Goal: Task Accomplishment & Management: Manage account settings

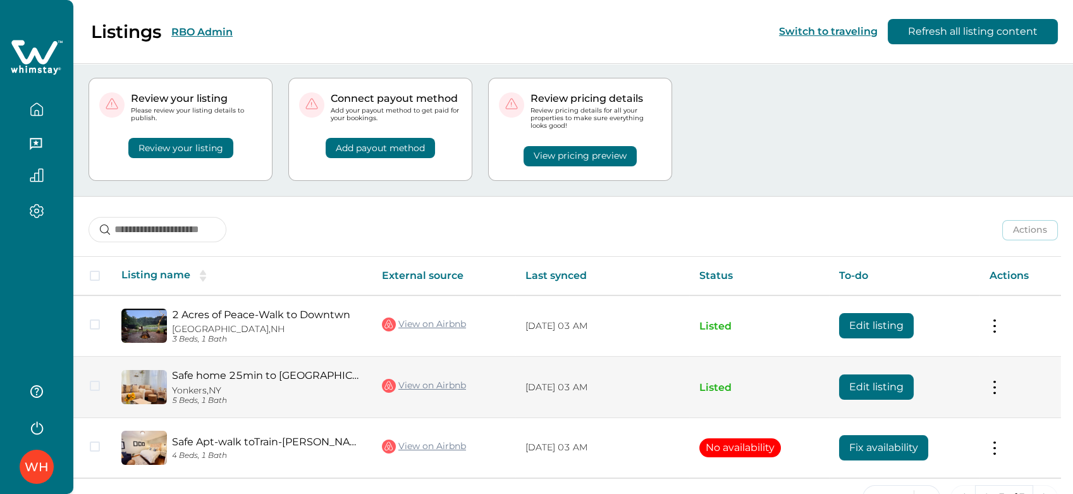
scroll to position [56, 0]
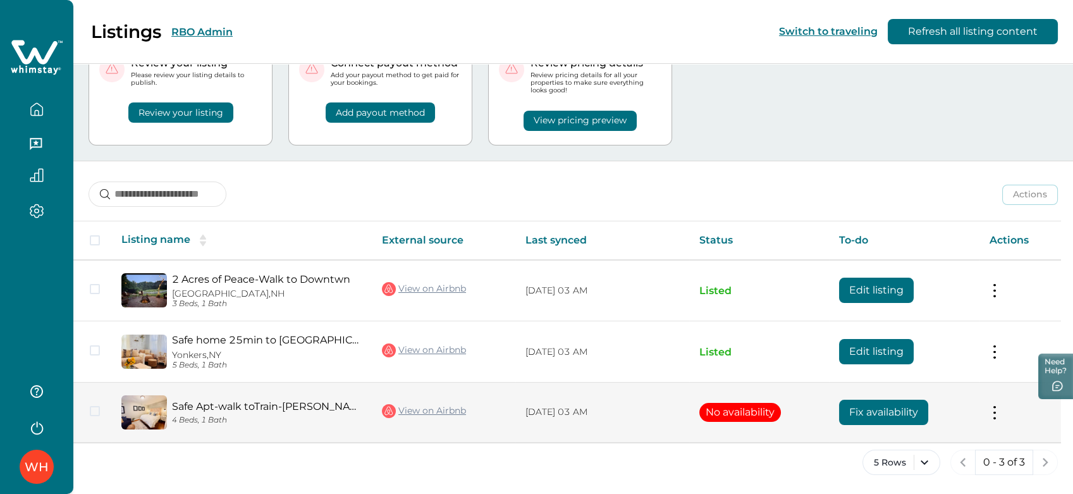
click at [905, 417] on button "Fix availability" at bounding box center [883, 412] width 89 height 25
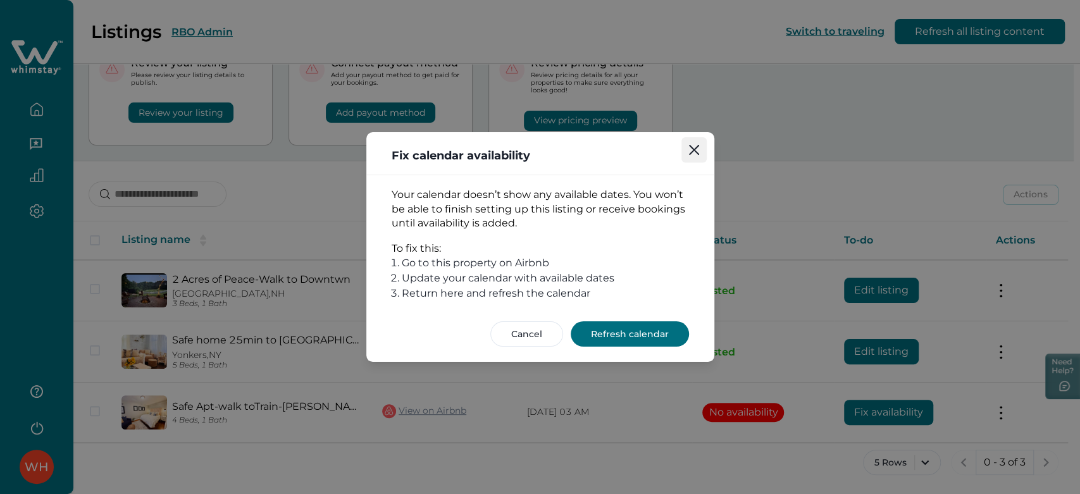
click at [696, 155] on icon "Close" at bounding box center [694, 150] width 10 height 10
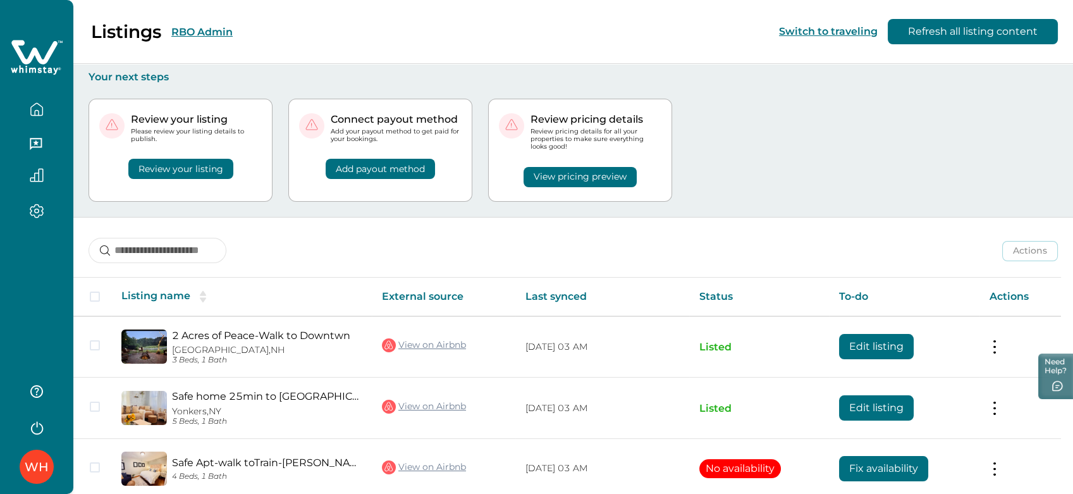
click at [0, 323] on div "WH" at bounding box center [36, 247] width 73 height 494
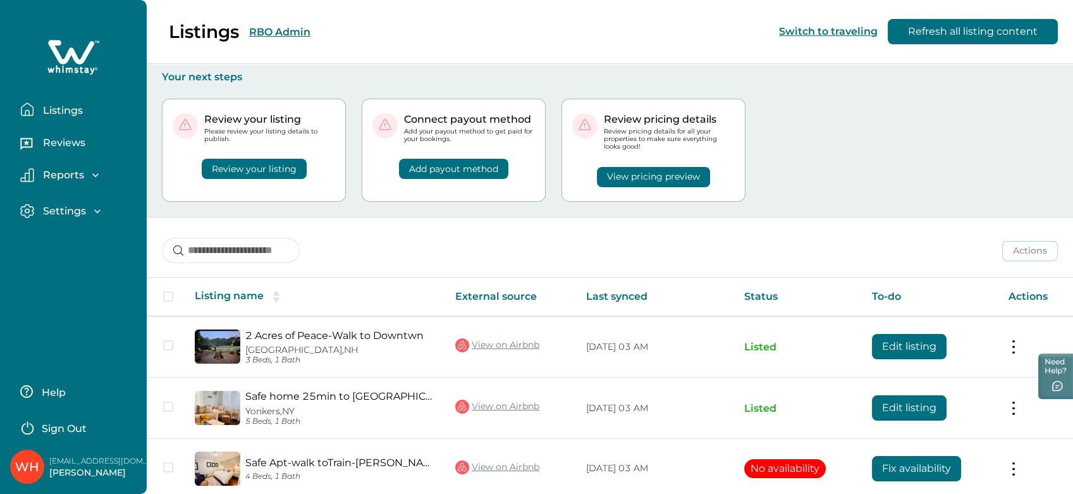
click at [655, 226] on div "Actions Actions Publish listing Unlist listing" at bounding box center [610, 241] width 927 height 47
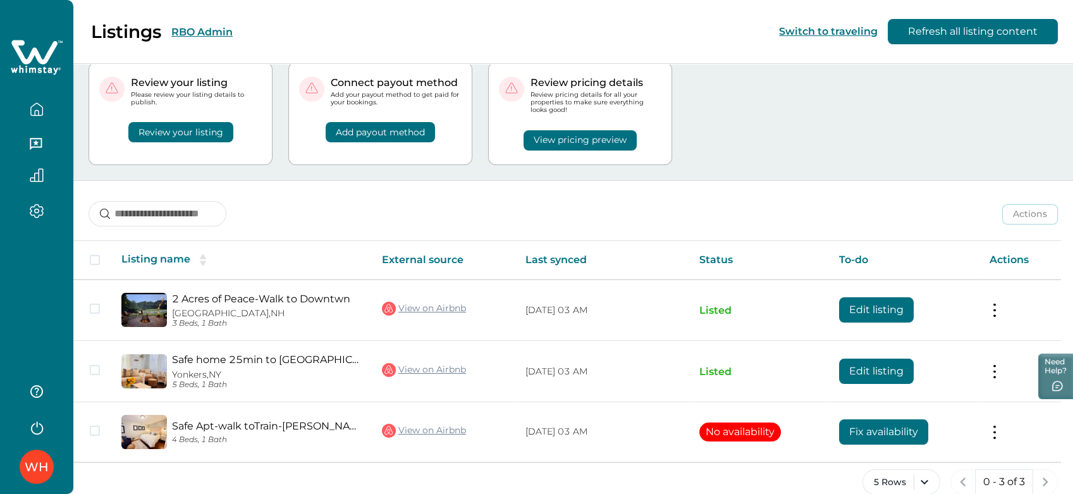
scroll to position [56, 0]
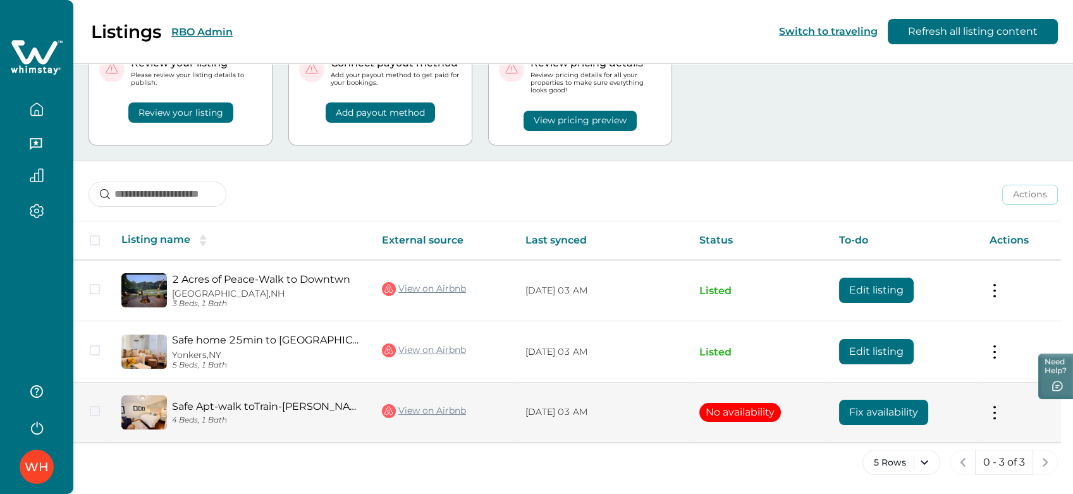
click at [885, 416] on button "Fix availability" at bounding box center [883, 412] width 89 height 25
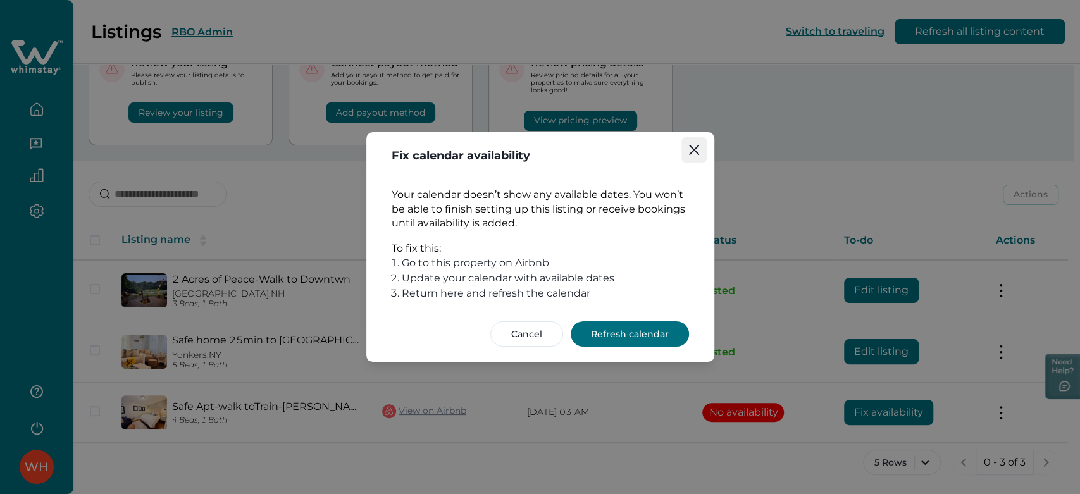
click at [686, 150] on button "Close" at bounding box center [693, 149] width 25 height 25
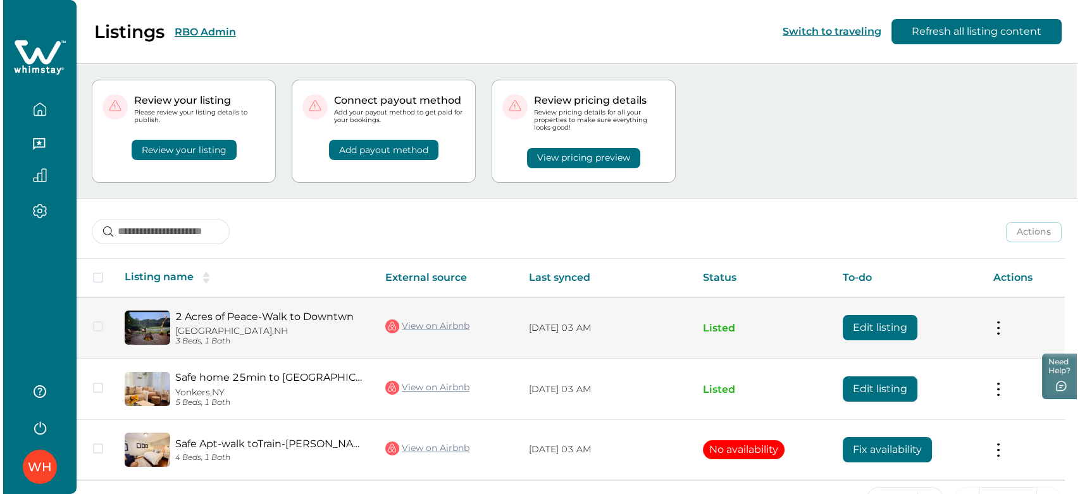
scroll to position [0, 0]
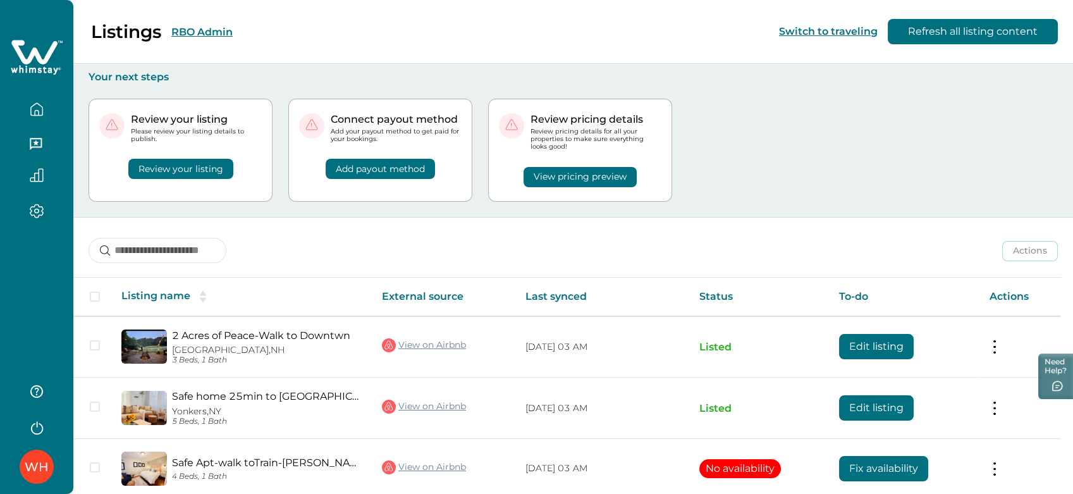
click at [3, 268] on div "WH" at bounding box center [36, 247] width 73 height 494
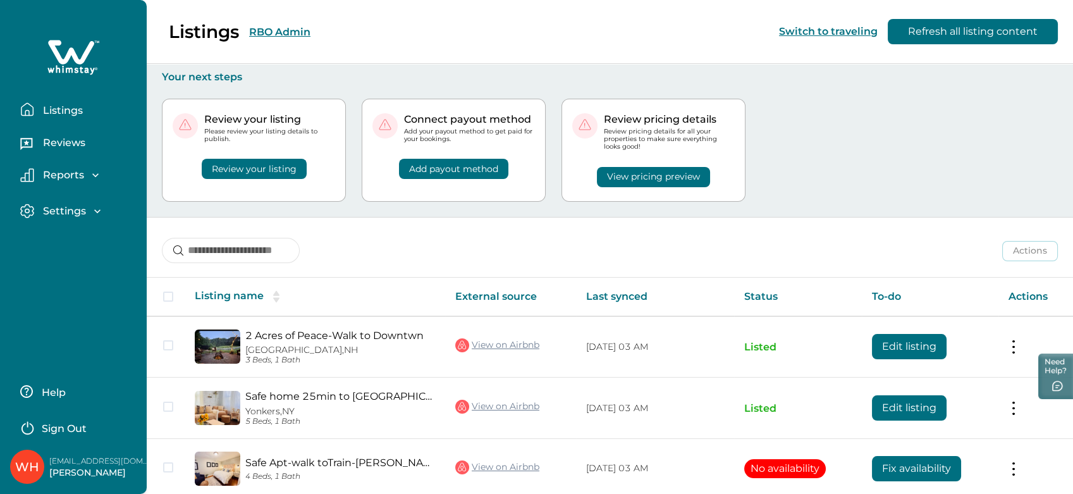
click at [91, 216] on icon "button" at bounding box center [97, 211] width 13 height 13
click at [83, 237] on p "Profile details" at bounding box center [76, 238] width 74 height 13
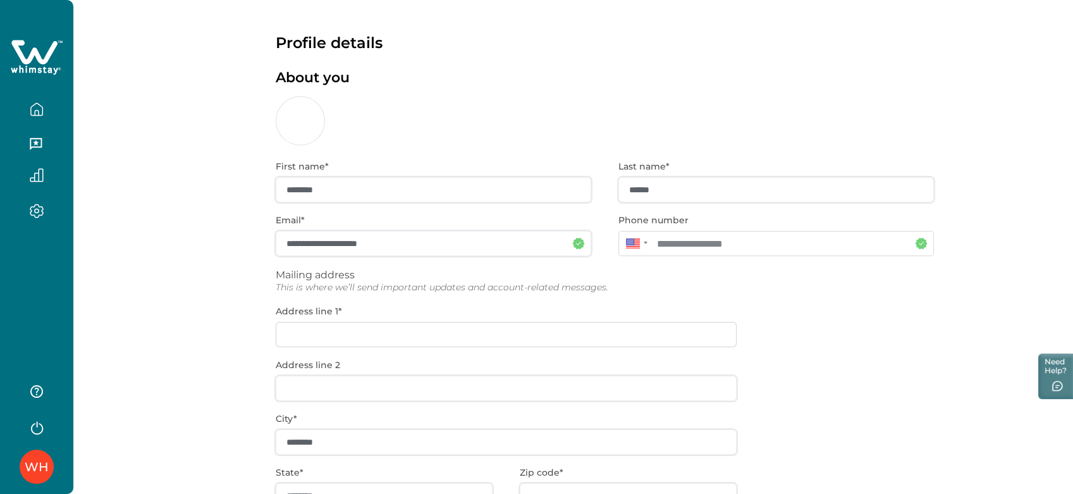
click at [28, 105] on button "button" at bounding box center [36, 109] width 53 height 25
click at [215, 102] on div "**********" at bounding box center [573, 324] width 1000 height 648
click at [42, 58] on icon at bounding box center [37, 58] width 52 height 38
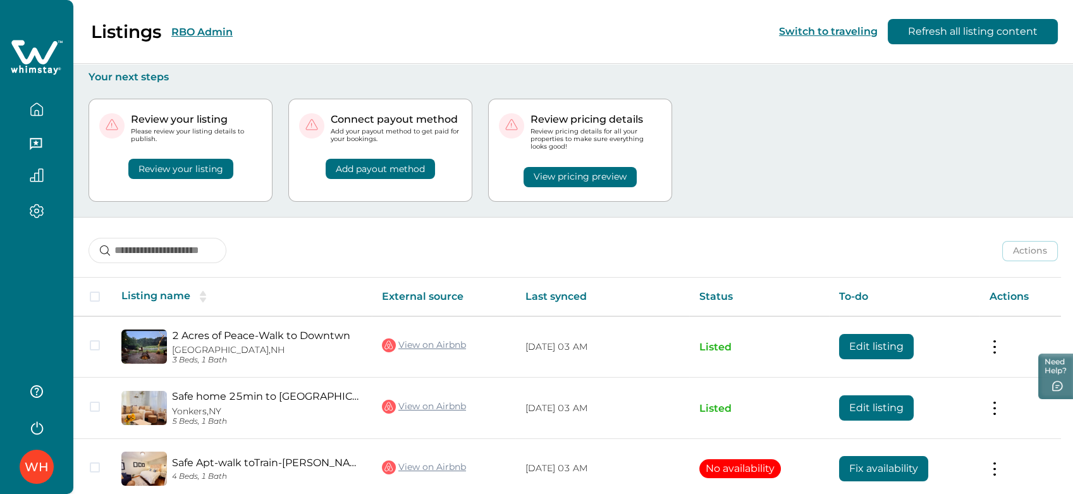
click at [214, 37] on button "RBO Admin" at bounding box center [201, 32] width 61 height 12
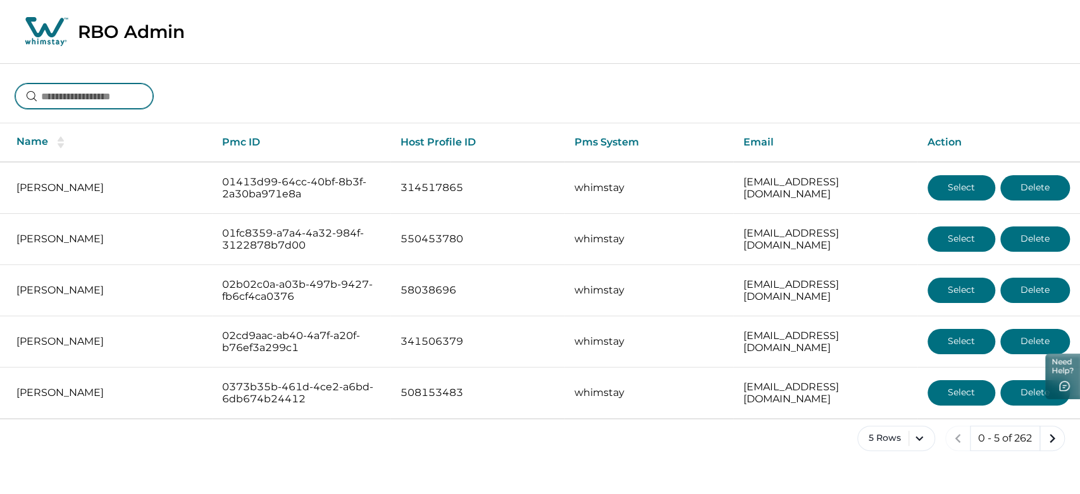
click at [153, 93] on input at bounding box center [84, 95] width 138 height 25
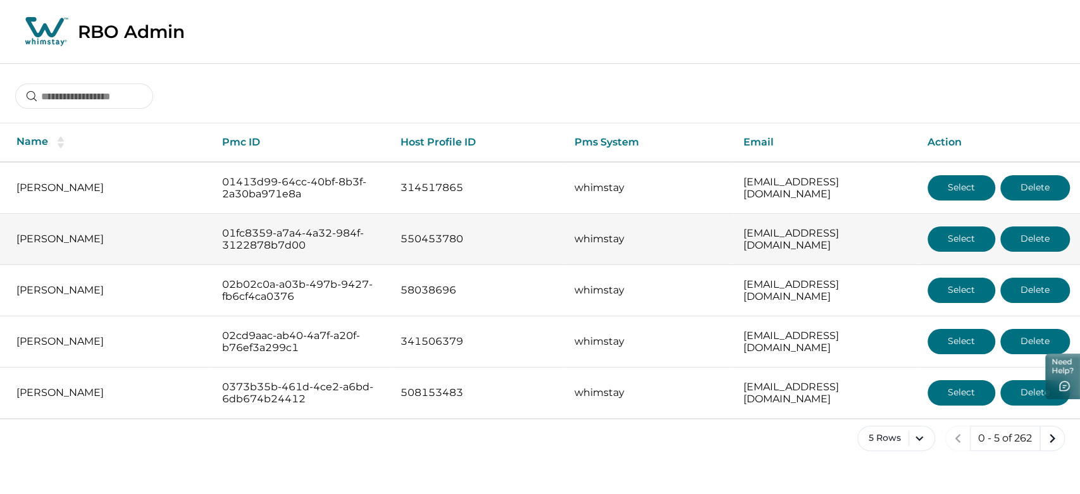
click at [953, 246] on button "Select" at bounding box center [961, 238] width 68 height 25
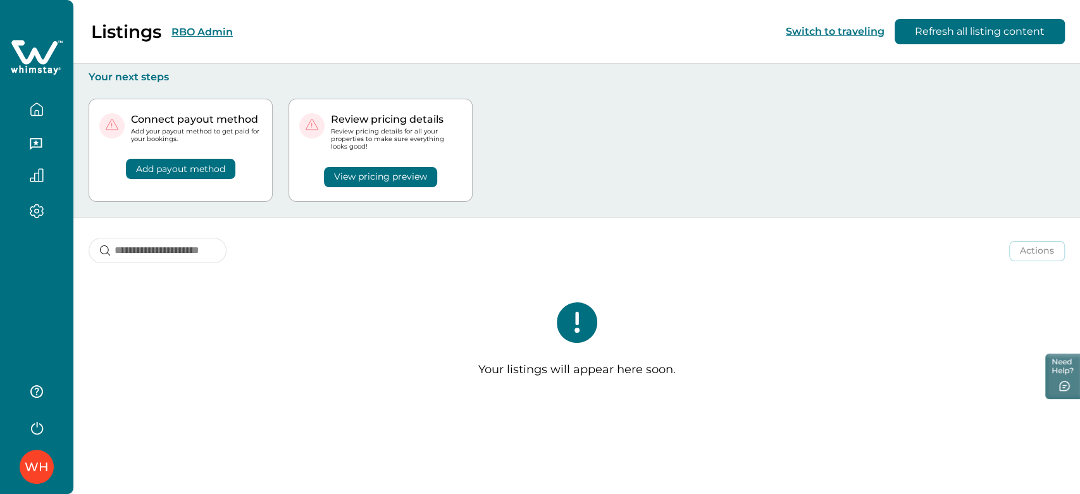
click at [202, 30] on button "RBO Admin" at bounding box center [201, 32] width 61 height 12
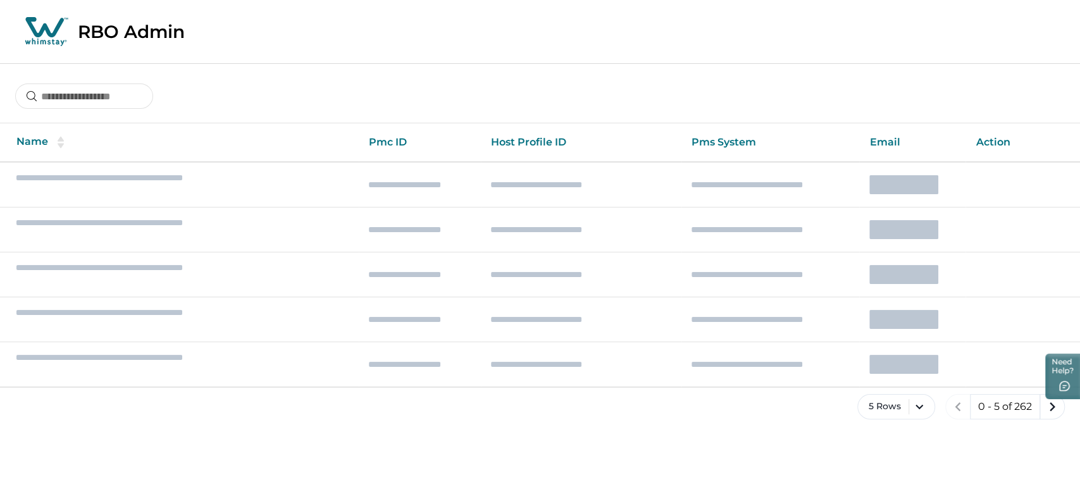
click at [83, 83] on div at bounding box center [84, 96] width 138 height 27
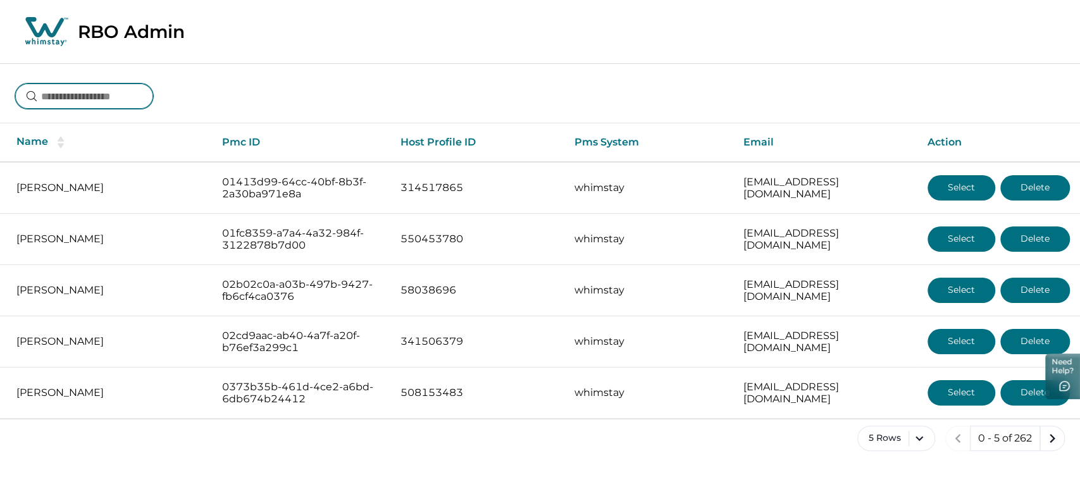
click at [86, 90] on input at bounding box center [84, 95] width 138 height 25
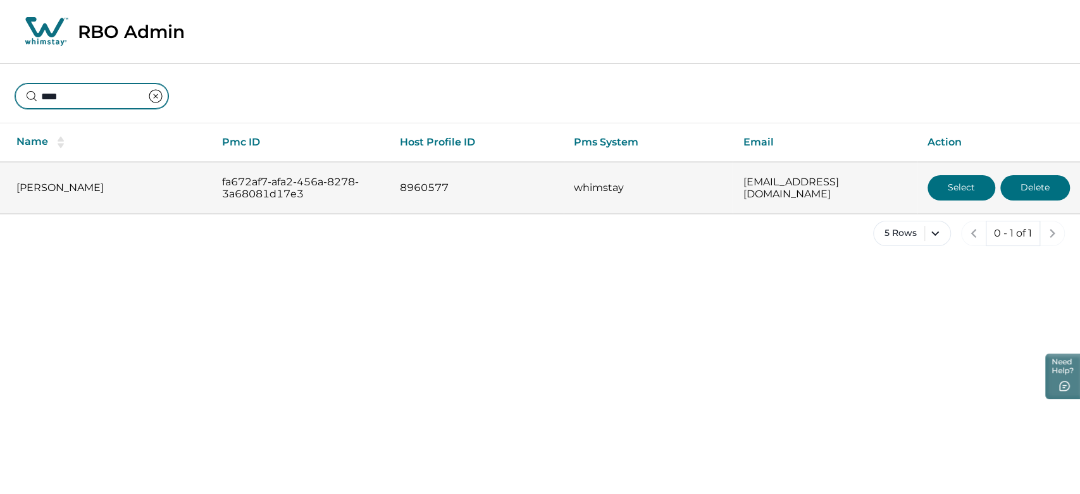
type input "****"
click at [946, 191] on button "Select" at bounding box center [961, 187] width 68 height 25
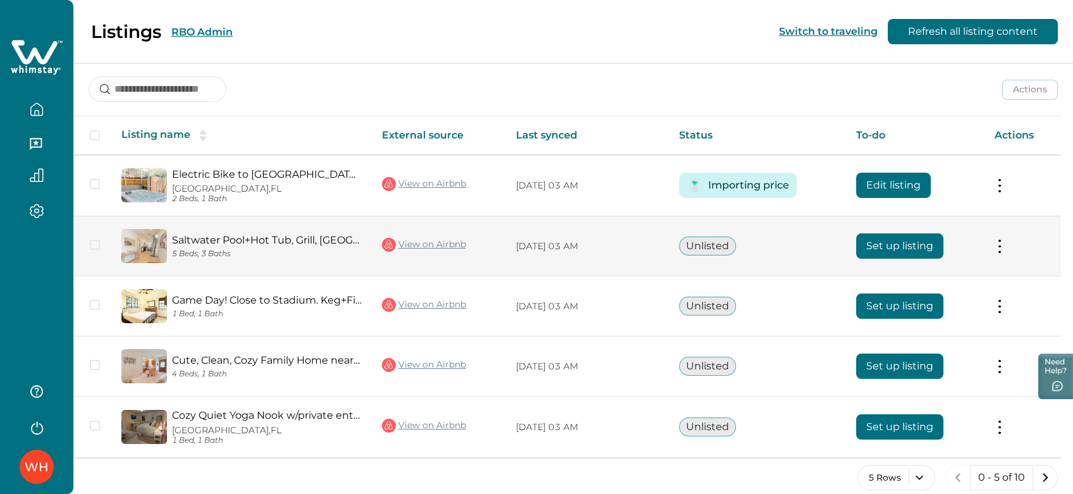
scroll to position [176, 0]
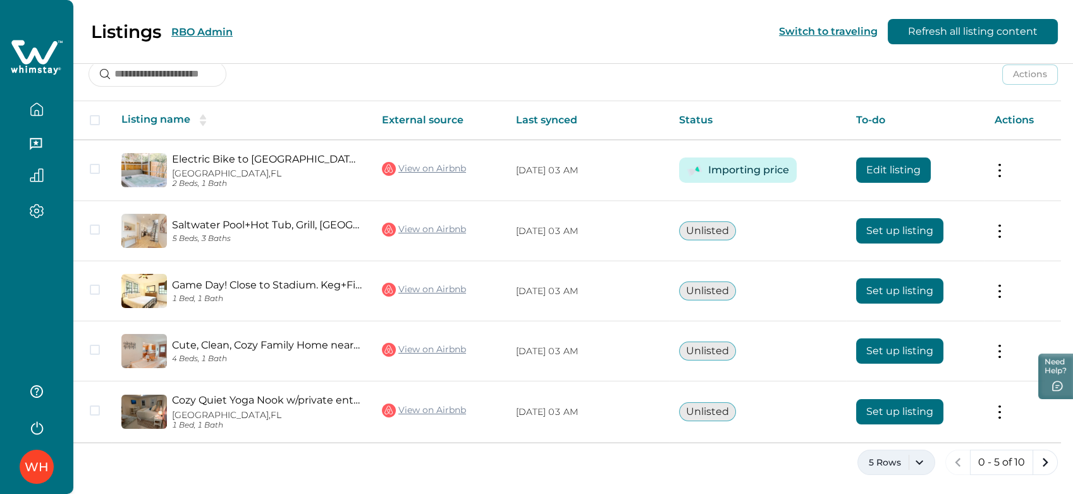
click at [898, 460] on button "5 Rows" at bounding box center [897, 462] width 78 height 25
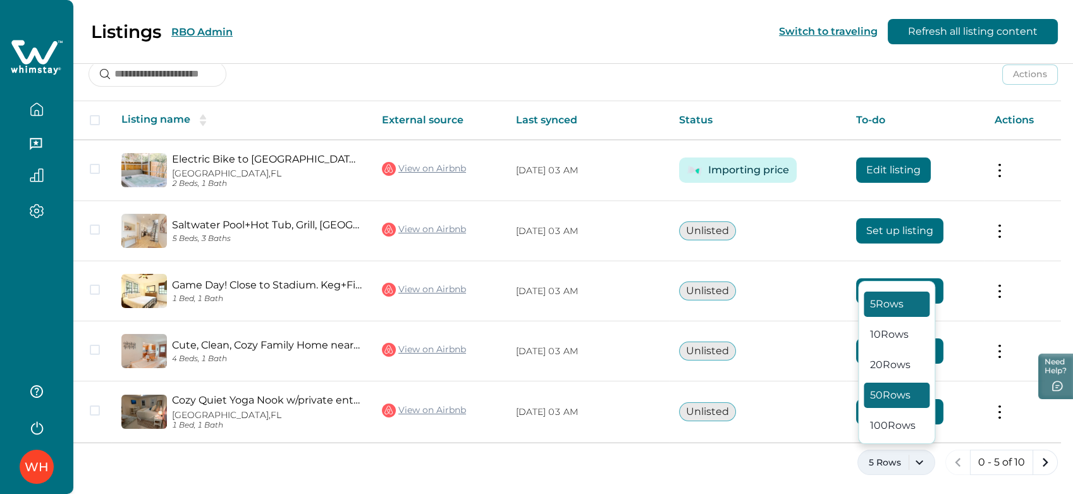
click at [884, 405] on button "50 Rows" at bounding box center [897, 395] width 66 height 25
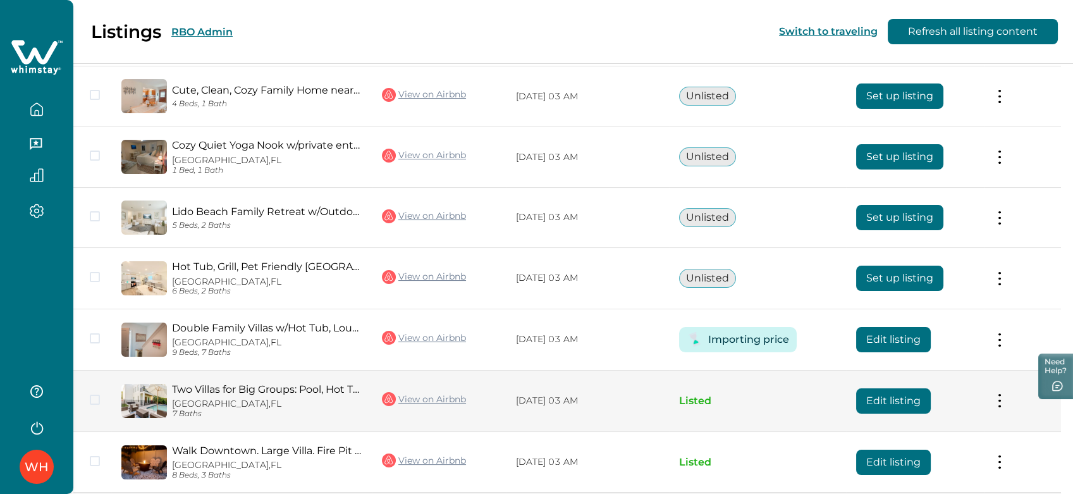
scroll to position [481, 0]
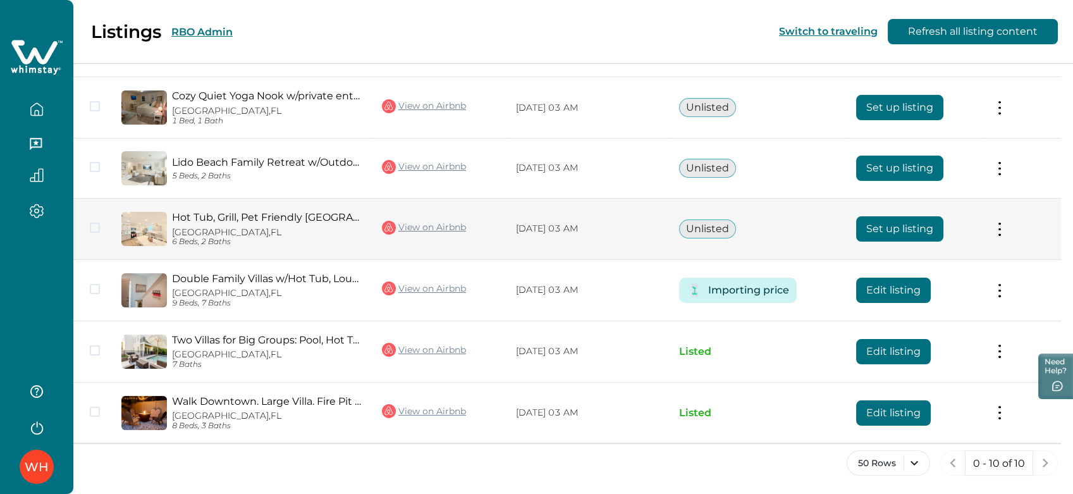
click at [929, 225] on button "Set up listing" at bounding box center [899, 228] width 87 height 25
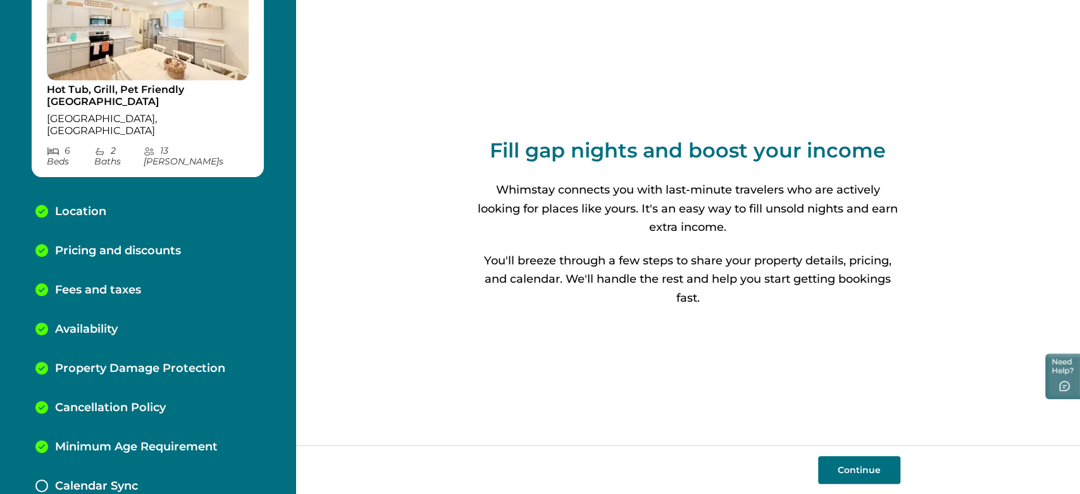
scroll to position [91, 0]
click at [156, 466] on div "Calendar Sync" at bounding box center [147, 485] width 245 height 39
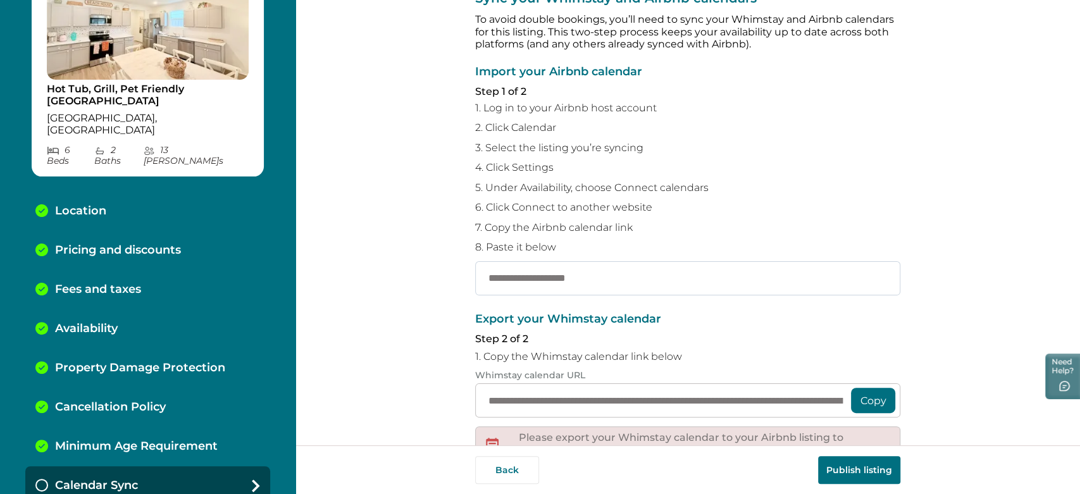
scroll to position [188, 0]
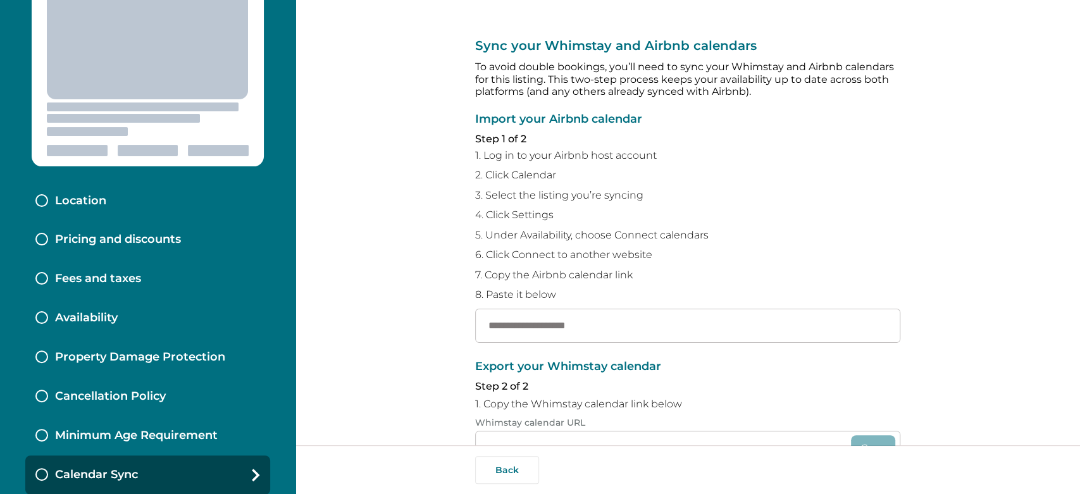
type input "**********"
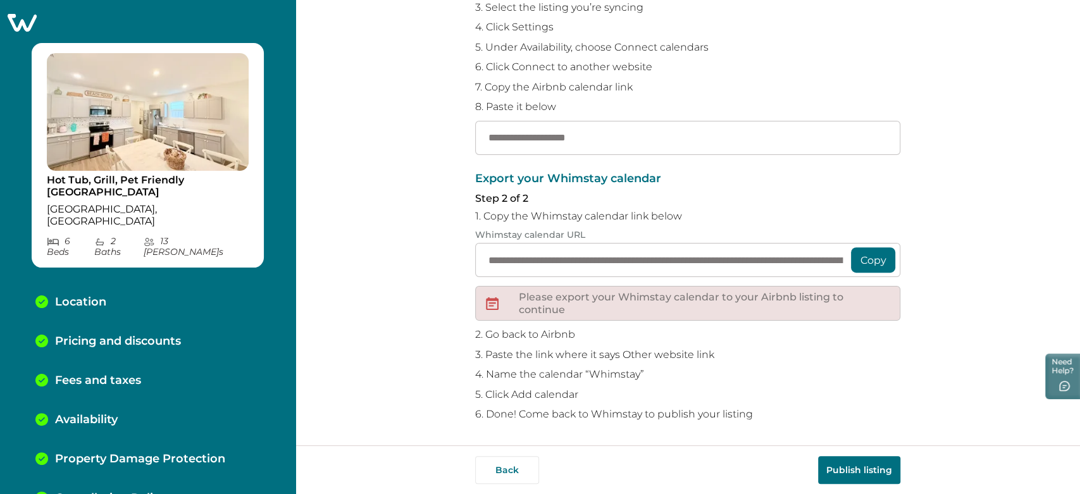
click at [26, 21] on icon at bounding box center [22, 23] width 29 height 18
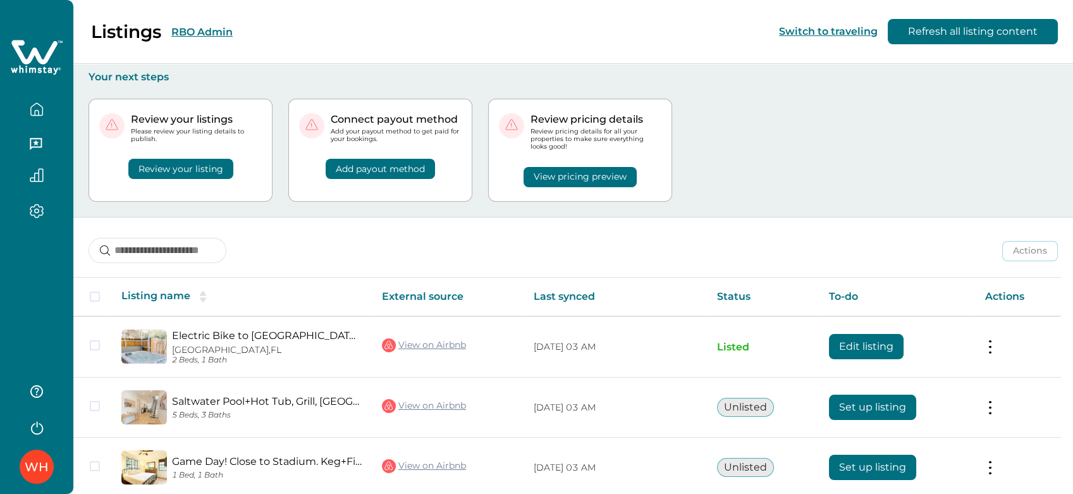
click at [22, 264] on div "WH" at bounding box center [36, 247] width 73 height 494
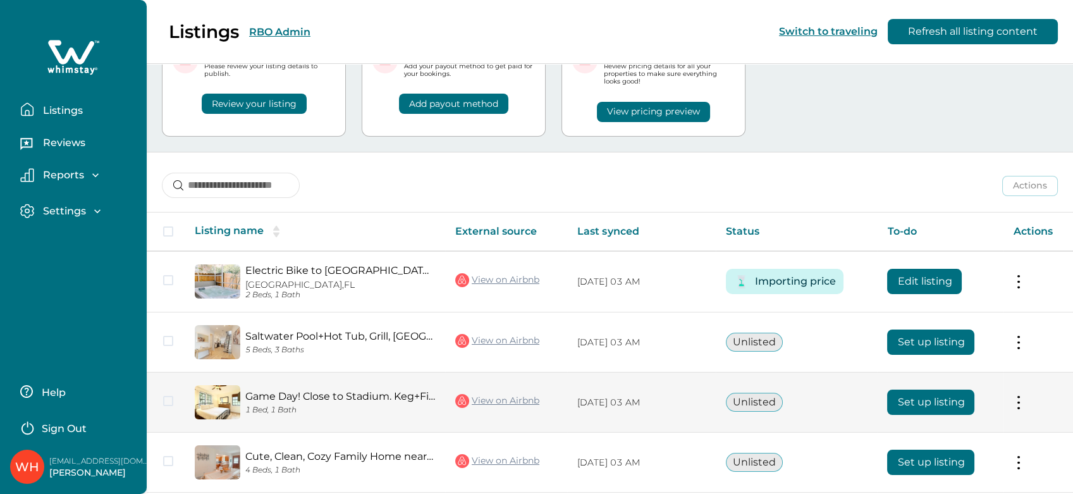
scroll to position [176, 0]
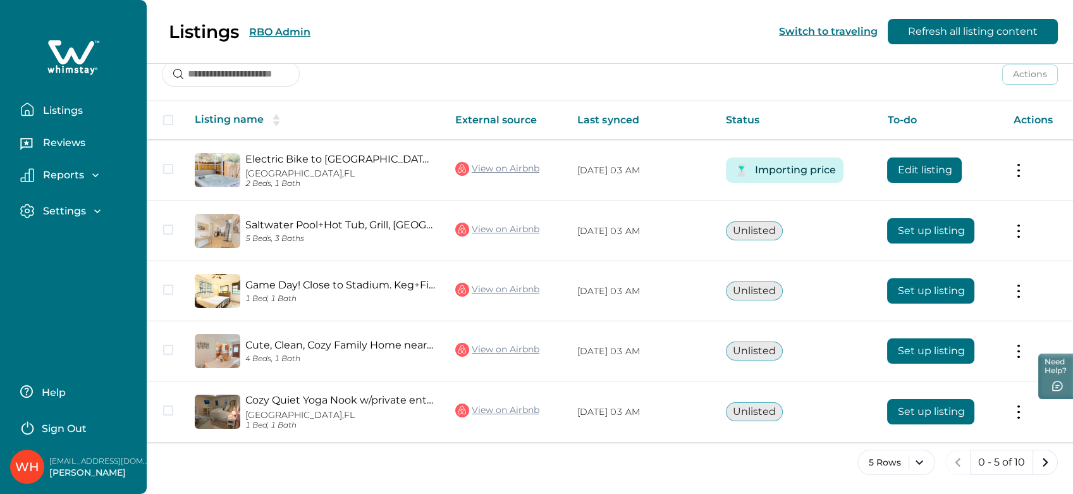
click at [1021, 464] on p "0 - 5 of 10" at bounding box center [1001, 462] width 47 height 13
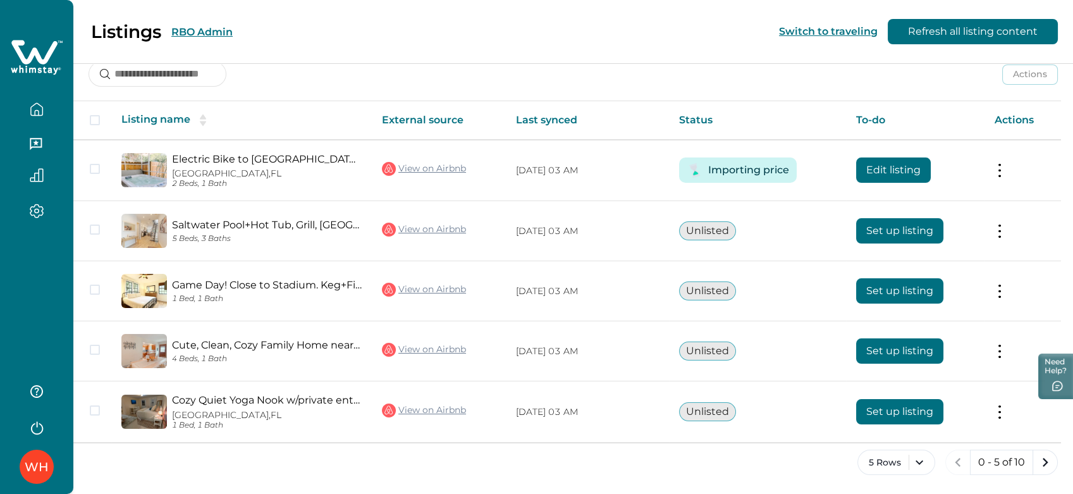
click at [937, 462] on div "5 Rows 0 - 5 of 10" at bounding box center [573, 473] width 1000 height 46
click at [906, 462] on button "5 Rows" at bounding box center [897, 462] width 78 height 25
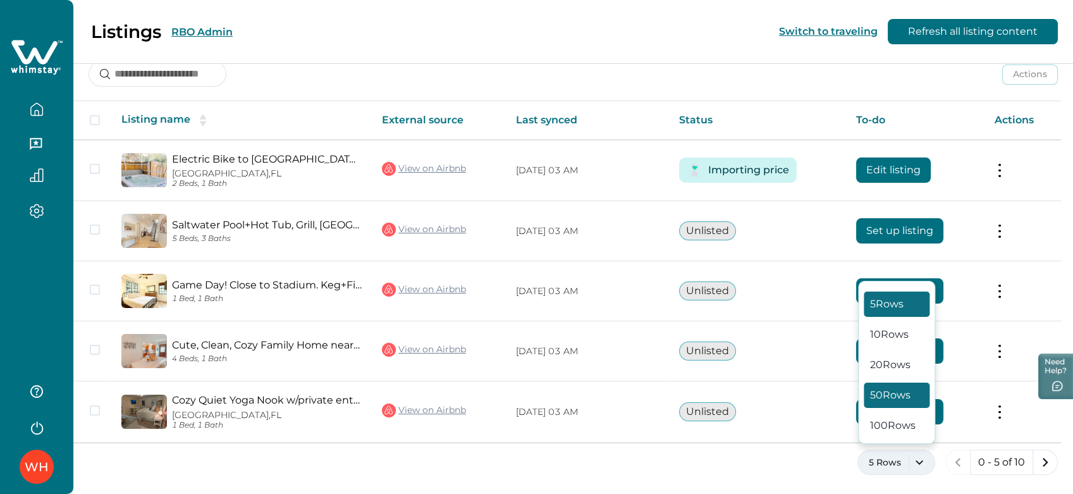
click at [896, 405] on button "50 Rows" at bounding box center [897, 395] width 66 height 25
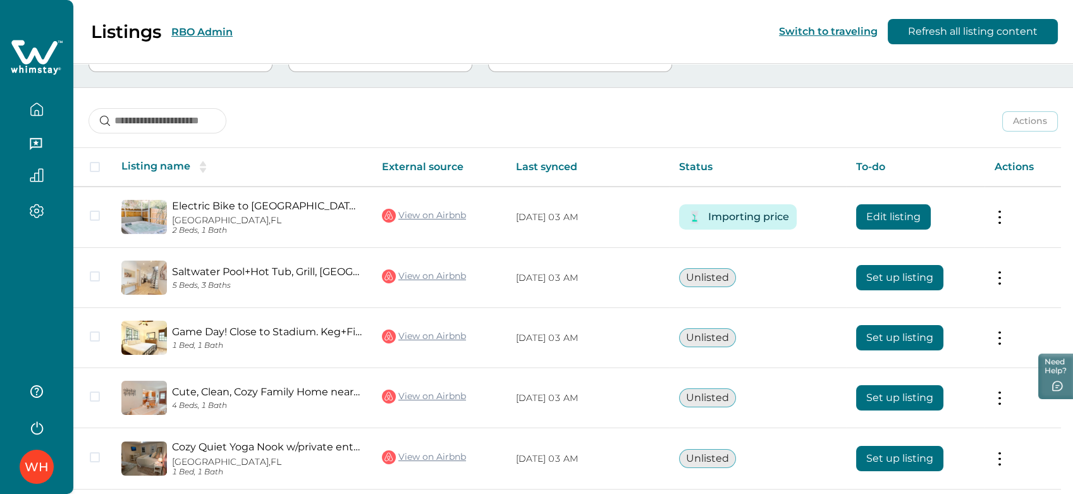
scroll to position [481, 0]
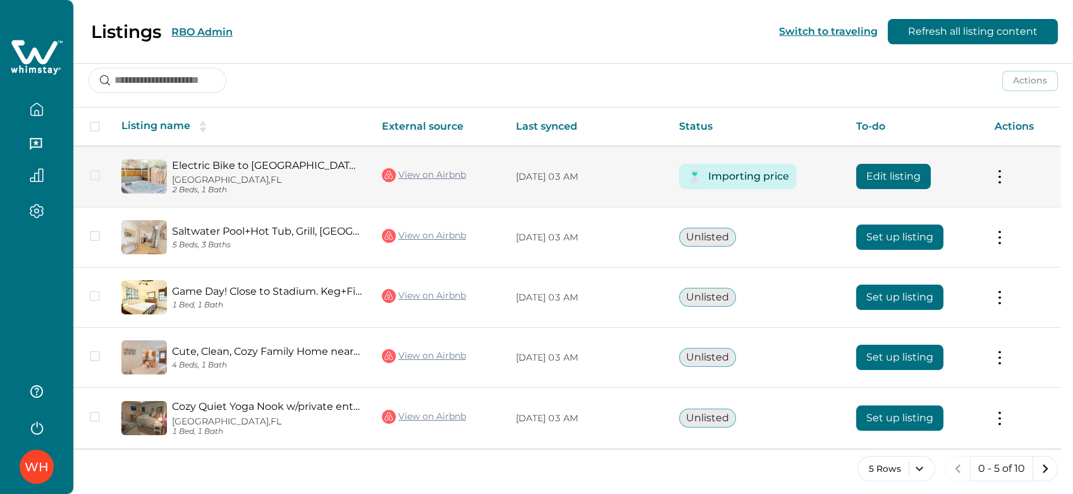
scroll to position [176, 0]
